Goal: Find specific page/section: Find specific page/section

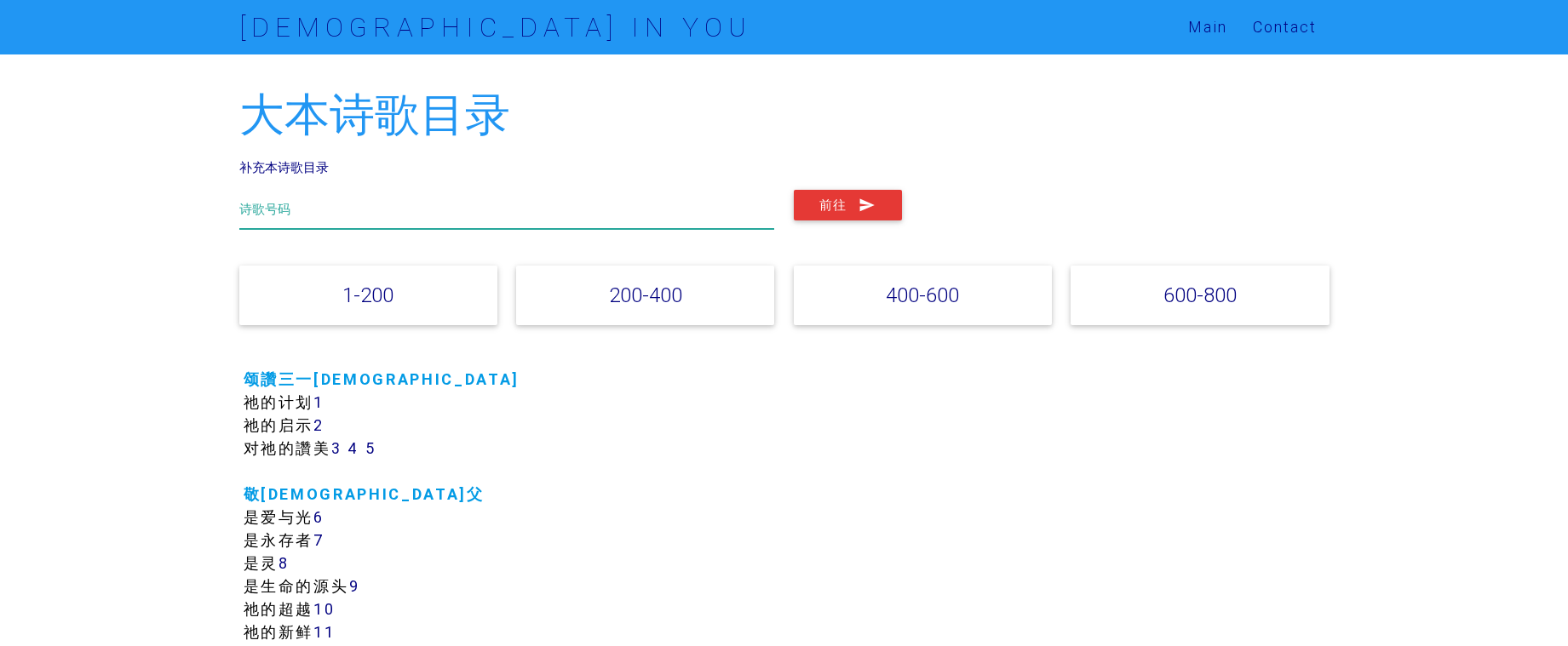
drag, startPoint x: 0, startPoint y: 0, endPoint x: 460, endPoint y: 199, distance: 501.2
click at [458, 199] on input "text" at bounding box center [507, 209] width 536 height 39
paste input "我已揀選主耶穌，"
type input "我已揀選主耶穌，"
click at [845, 211] on button "前往" at bounding box center [847, 205] width 108 height 31
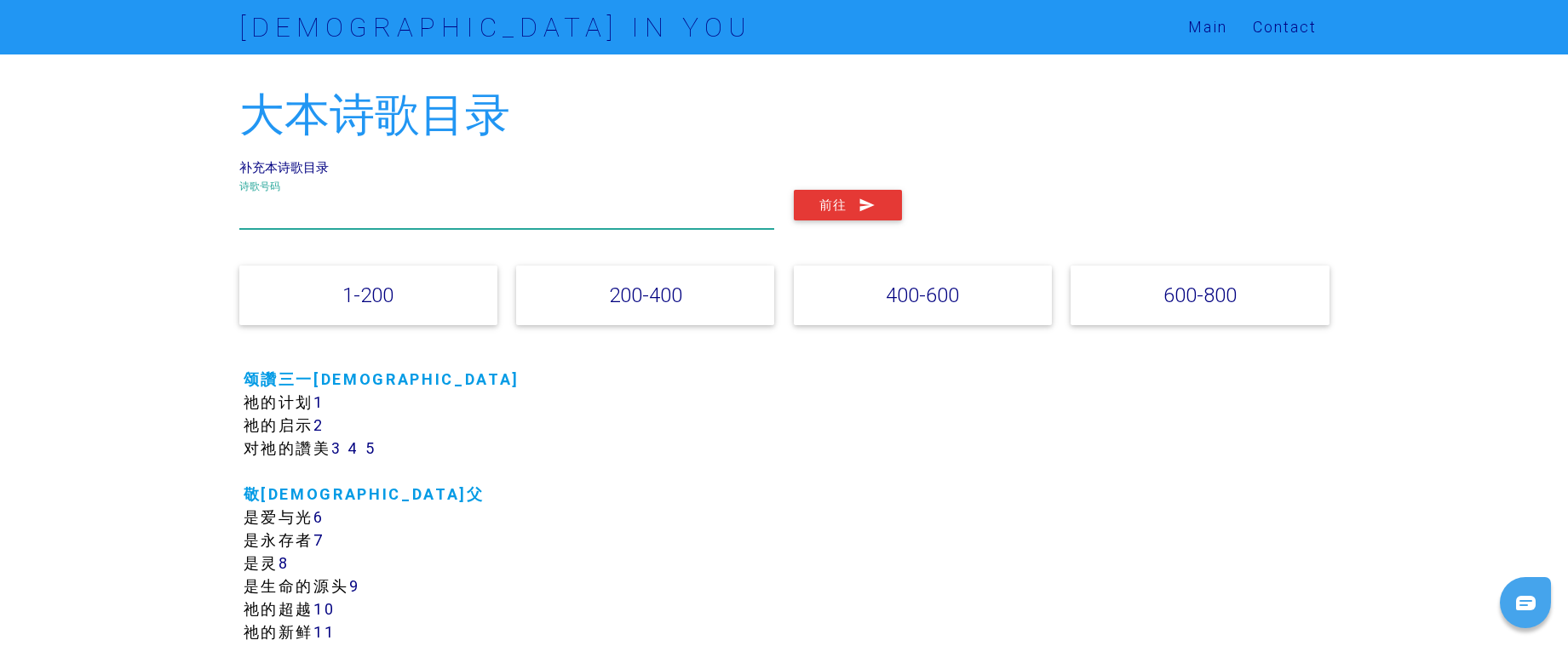
click at [393, 210] on input "text" at bounding box center [507, 209] width 536 height 39
paste input "我已揀選主耶穌，"
type input "我已揀選主耶穌"
click at [802, 206] on button "前往" at bounding box center [847, 205] width 108 height 31
click at [526, 222] on input "text" at bounding box center [507, 209] width 536 height 39
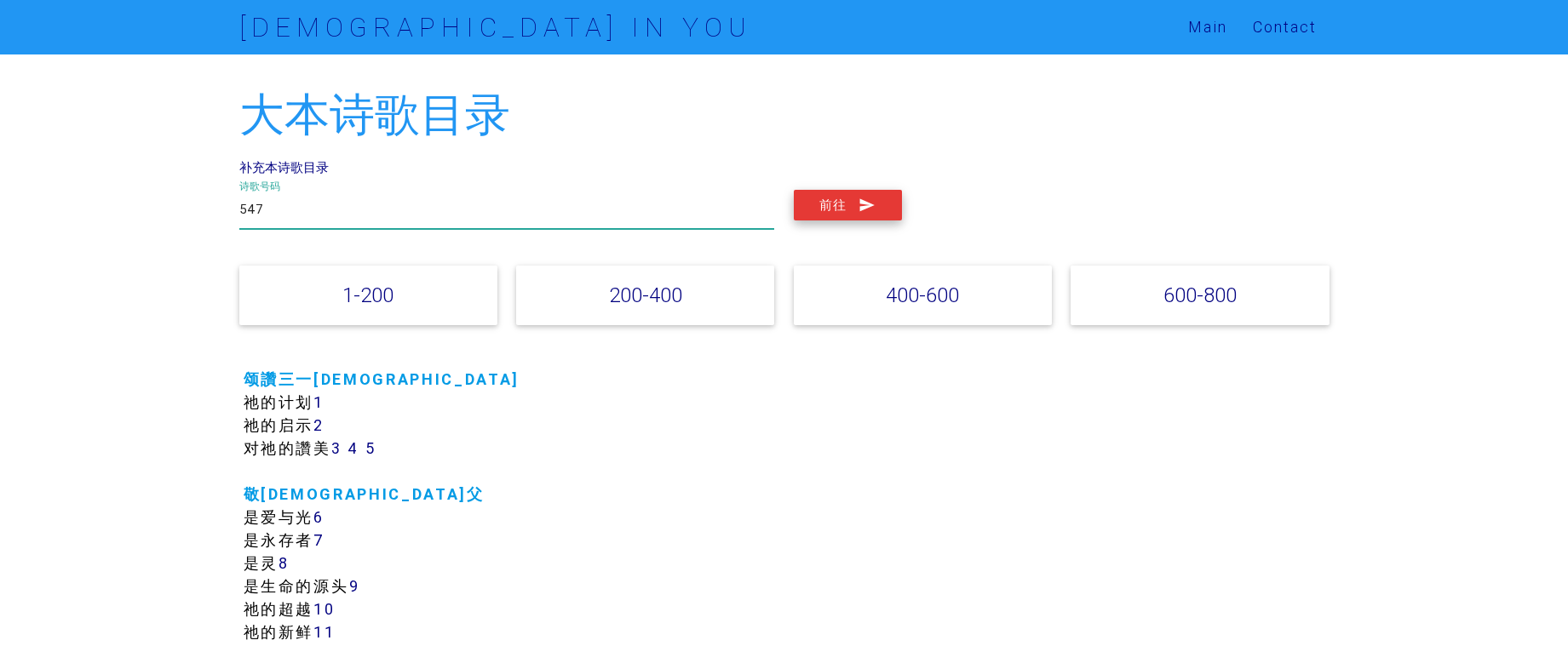
type input "547"
click at [818, 199] on button "前往" at bounding box center [847, 205] width 108 height 31
click at [476, 211] on input "text" at bounding box center [507, 209] width 536 height 39
type input "296"
click at [811, 207] on button "前往" at bounding box center [847, 205] width 108 height 31
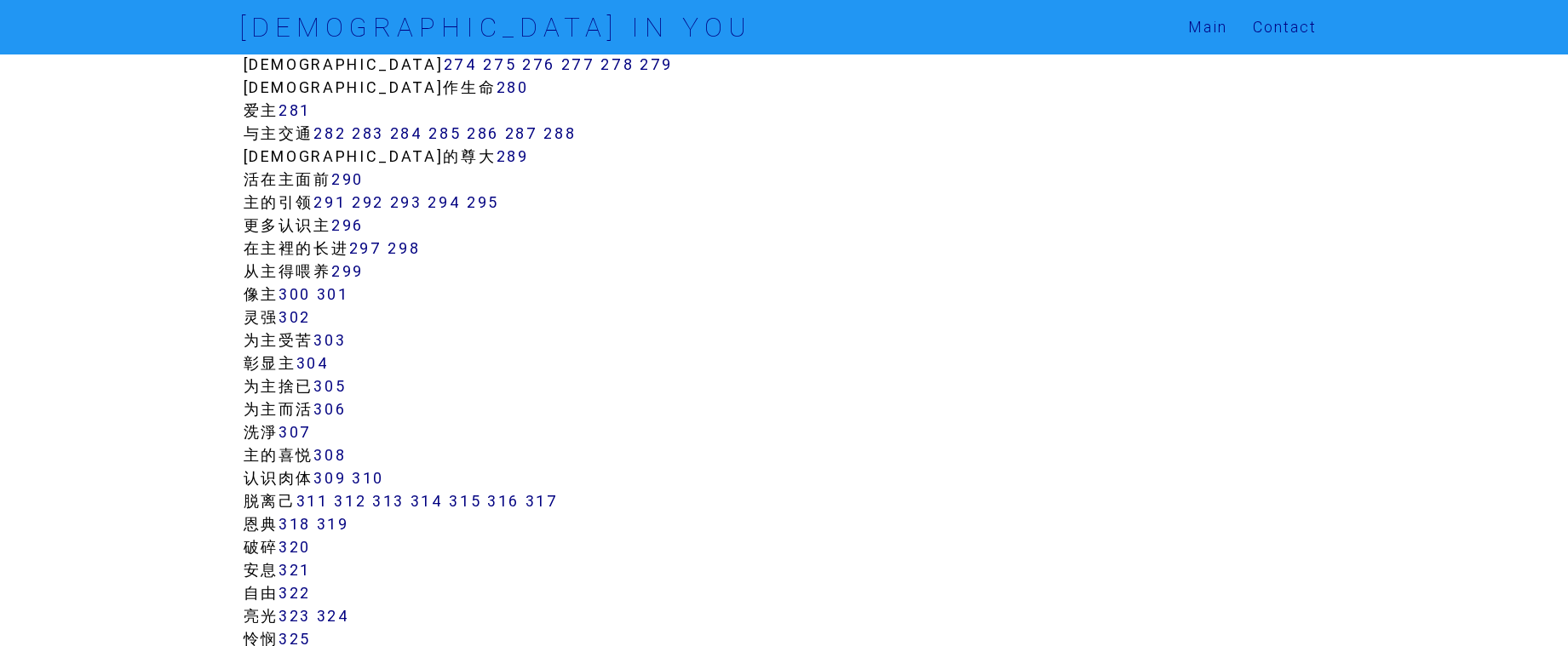
scroll to position [2723, 0]
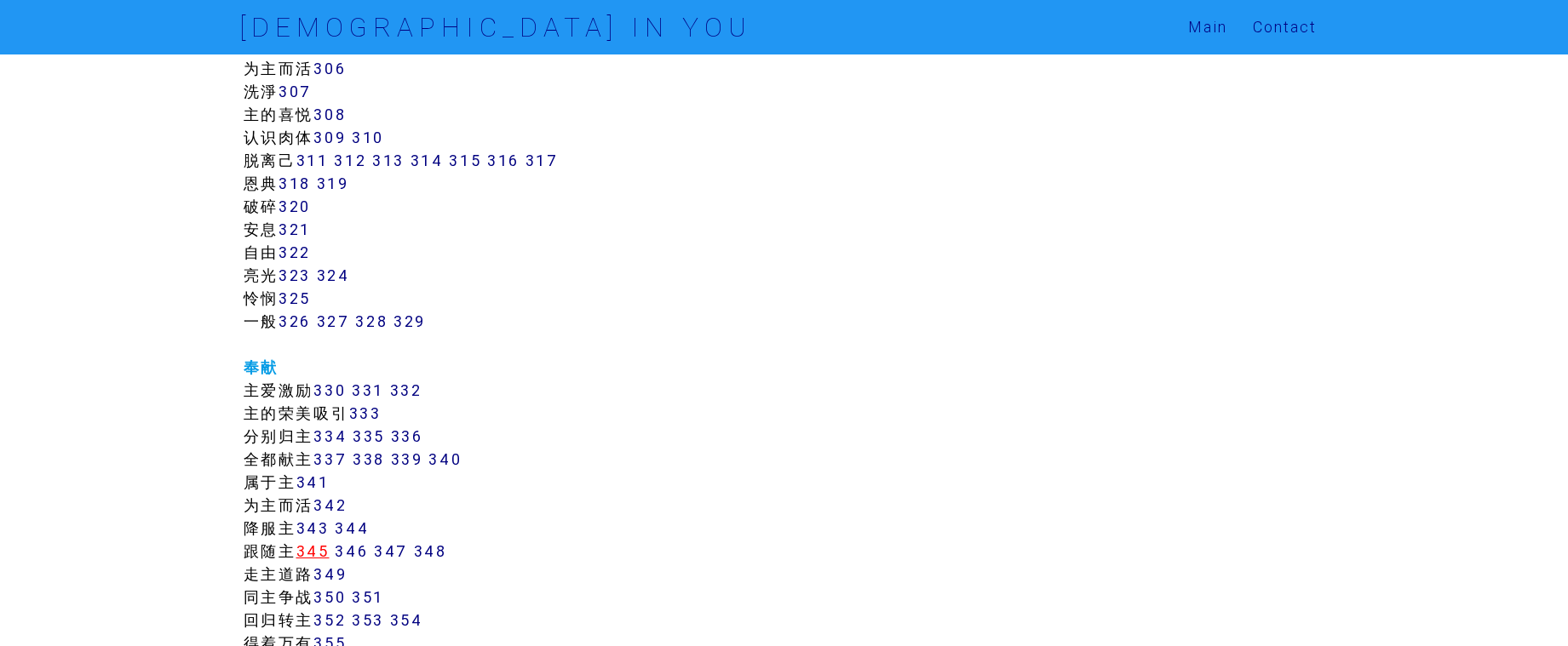
click at [326, 546] on link "345" at bounding box center [312, 551] width 33 height 20
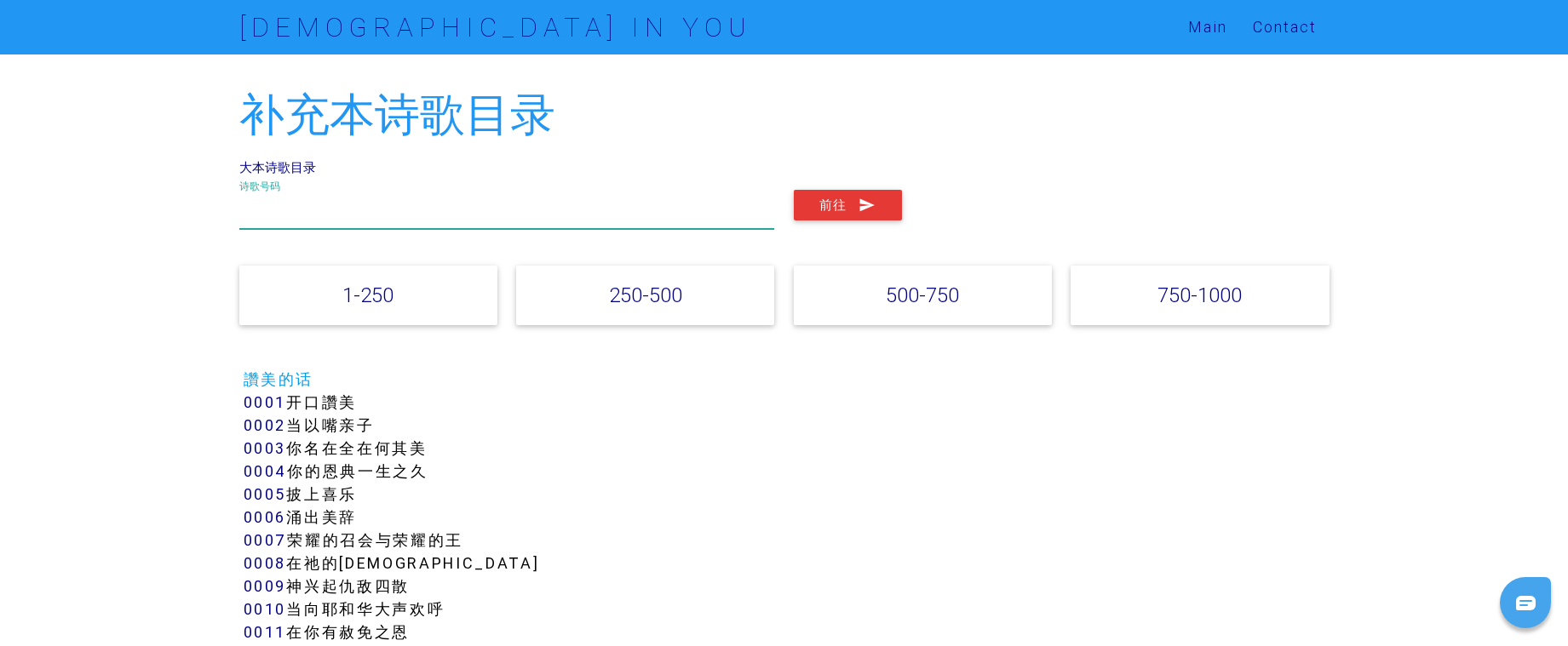
click at [373, 208] on input "text" at bounding box center [507, 209] width 536 height 39
type input "210"
click at [817, 200] on button "前往" at bounding box center [847, 205] width 108 height 31
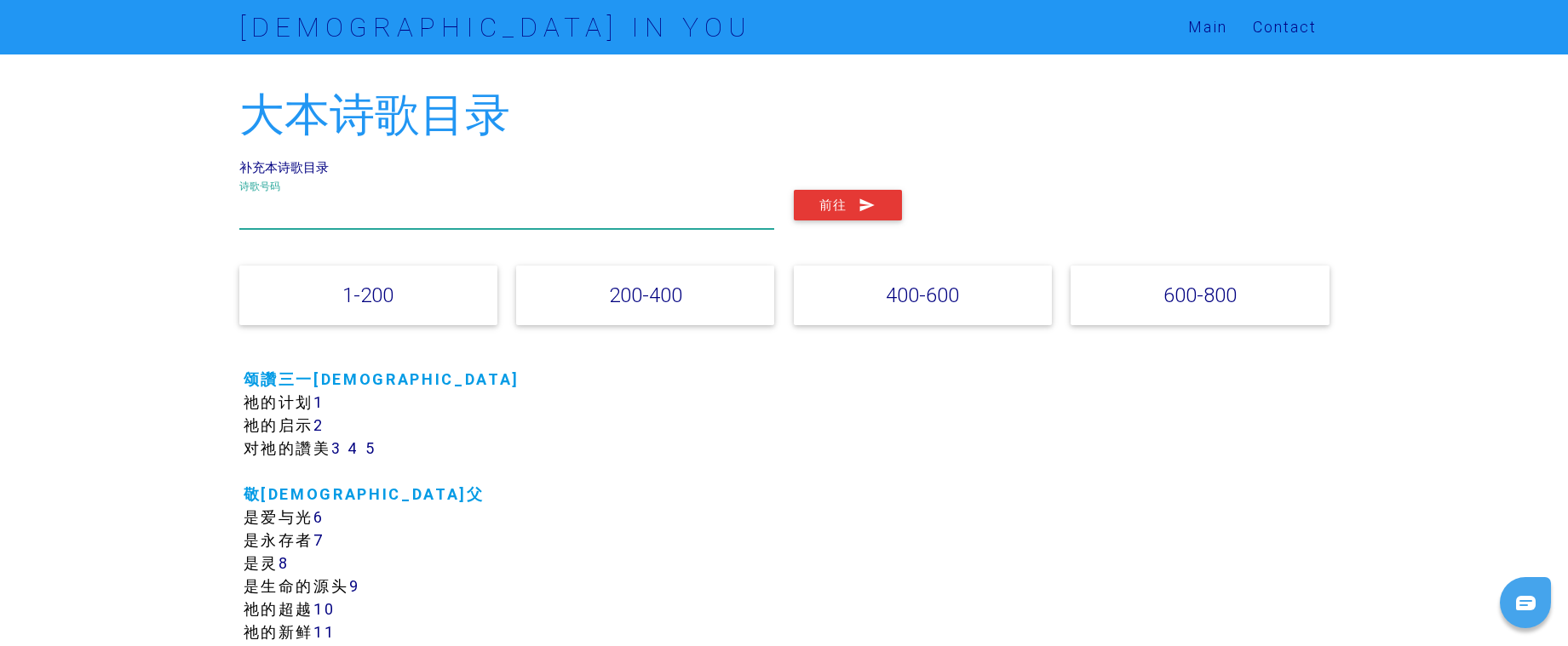
click at [480, 208] on input "text" at bounding box center [507, 209] width 536 height 39
type input "438"
click at [830, 198] on button "前往" at bounding box center [847, 205] width 108 height 31
